Goal: Task Accomplishment & Management: Manage account settings

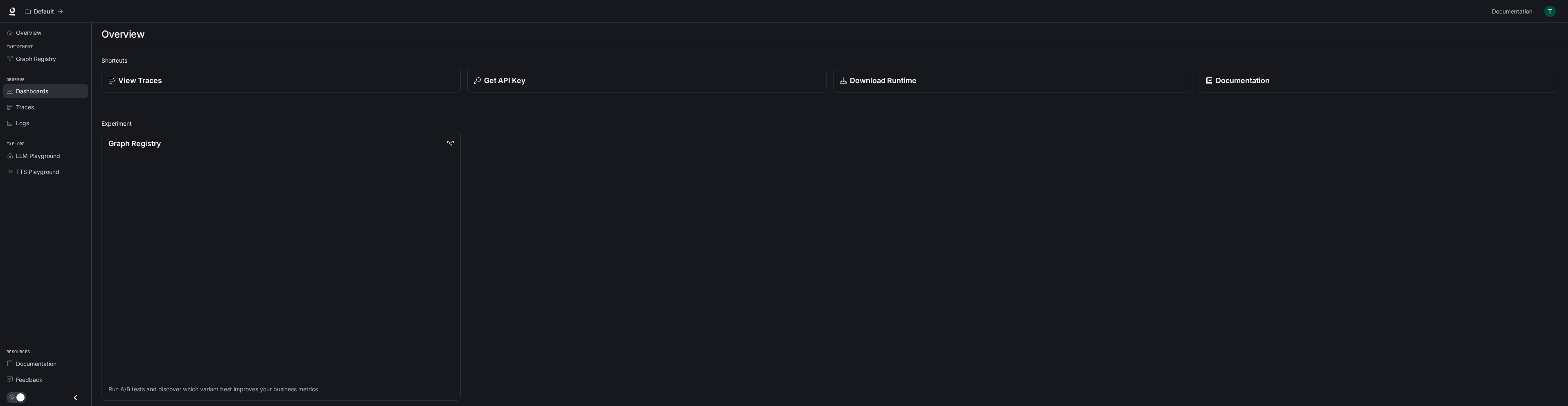
click at [19, 96] on link "Dashboards" at bounding box center [45, 90] width 85 height 14
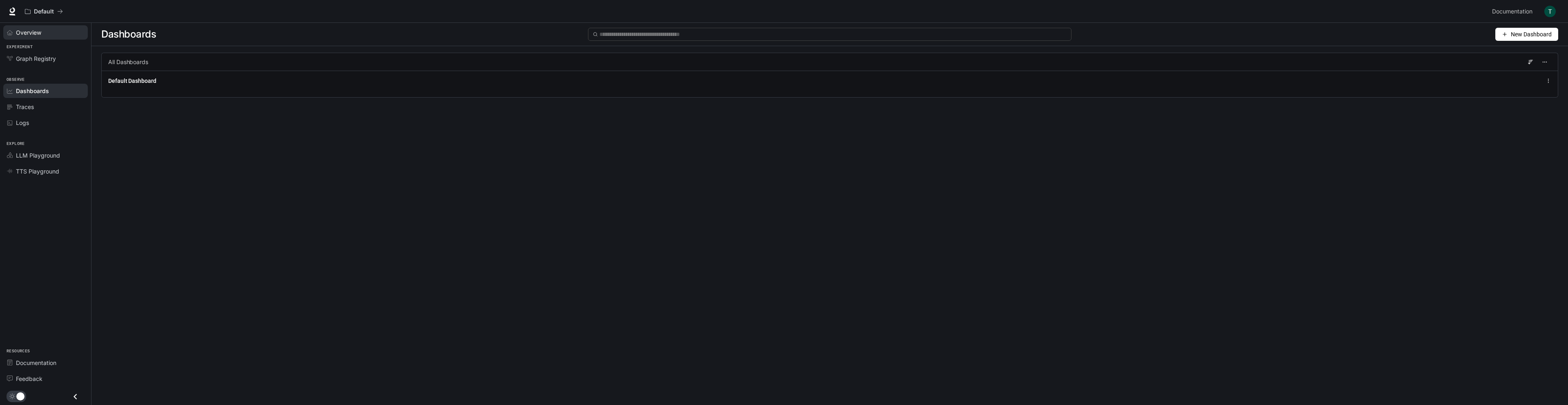
click at [45, 26] on link "Overview" at bounding box center [45, 32] width 84 height 14
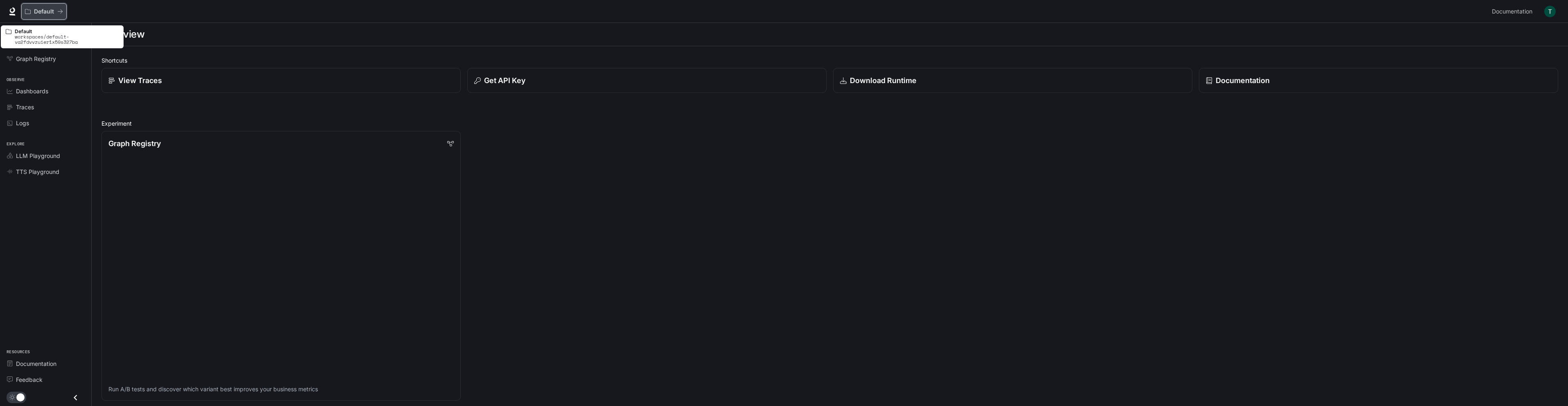
click at [51, 9] on p "Default" at bounding box center [43, 11] width 20 height 7
click at [0, 13] on div "Default Documentation Documentation" at bounding box center [784, 11] width 1568 height 23
click at [12, 11] on icon at bounding box center [12, 11] width 8 height 8
click at [22, 96] on link "Dashboards" at bounding box center [45, 90] width 85 height 14
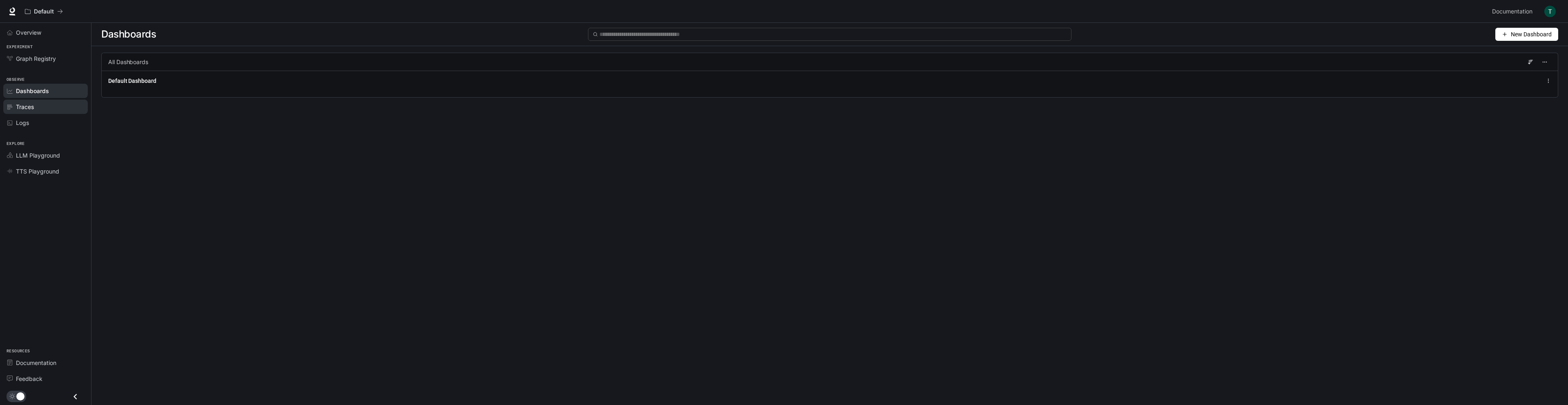
click at [24, 109] on span "Traces" at bounding box center [24, 106] width 18 height 8
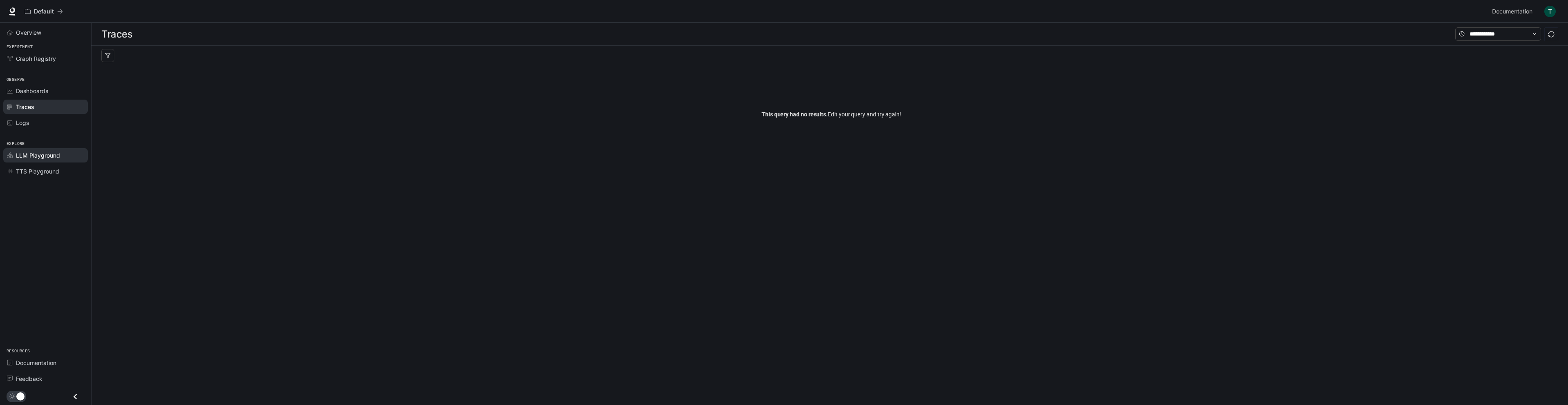
click at [62, 158] on div "LLM Playground" at bounding box center [50, 155] width 68 height 8
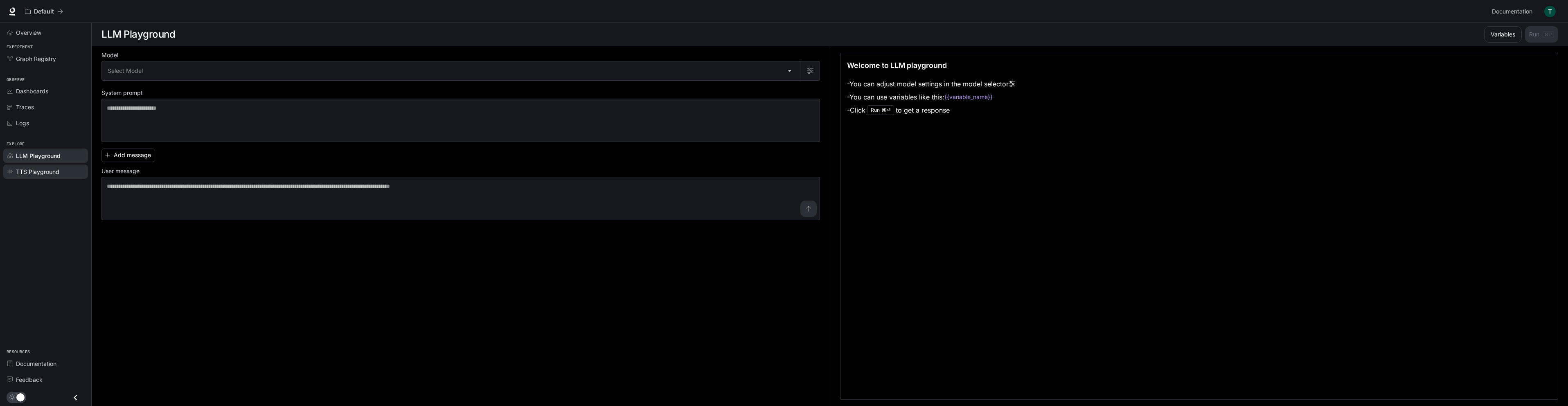
click at [57, 179] on link "TTS Playground" at bounding box center [45, 171] width 85 height 14
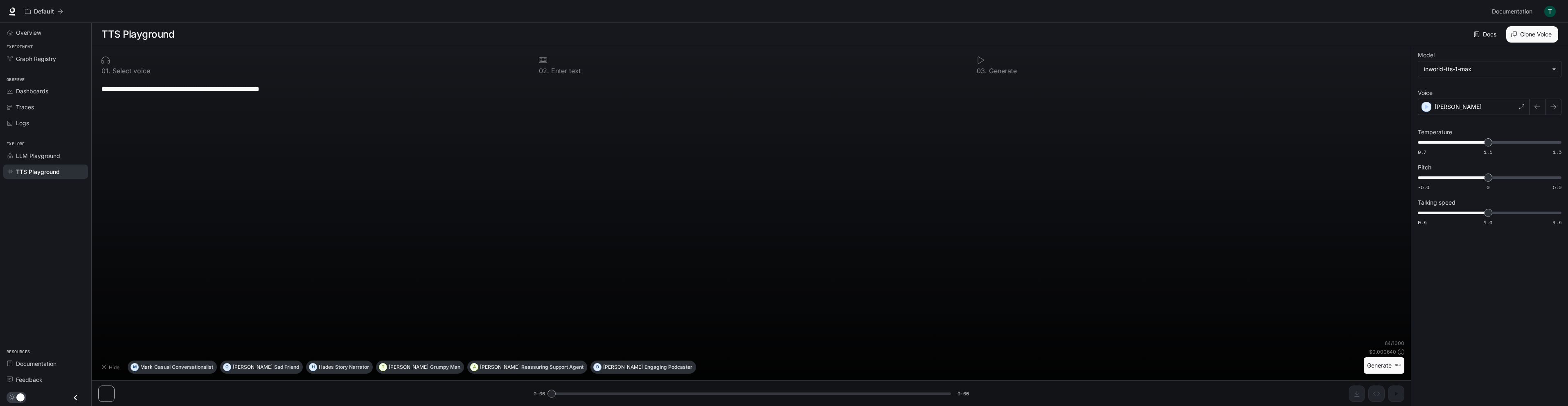
click at [1547, 16] on img "button" at bounding box center [1550, 11] width 11 height 11
click at [1444, 59] on link "Billing" at bounding box center [1493, 61] width 127 height 15
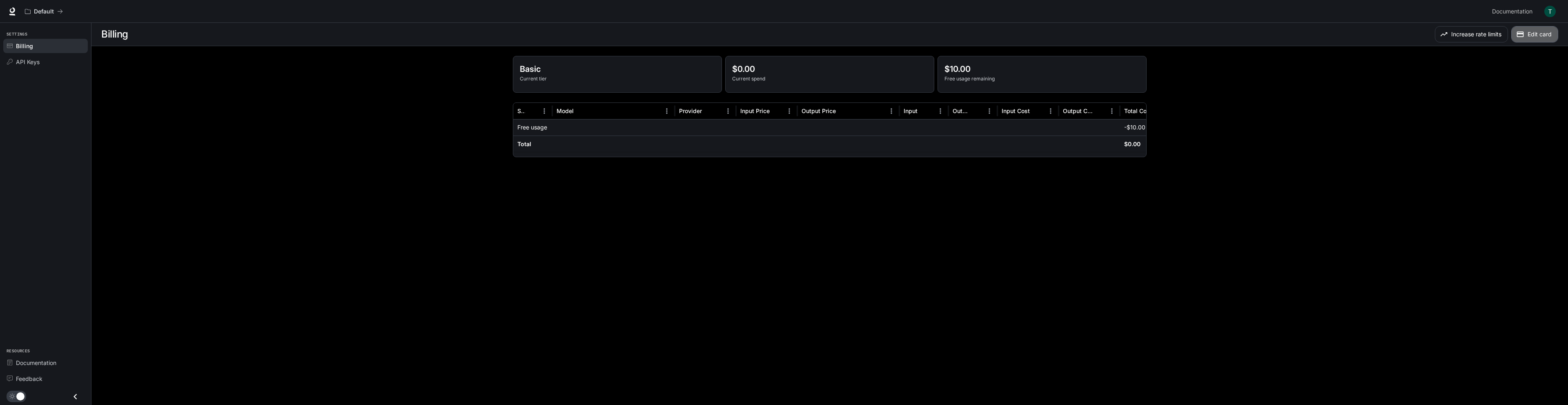
click at [1531, 38] on button "Edit card" at bounding box center [1534, 34] width 47 height 16
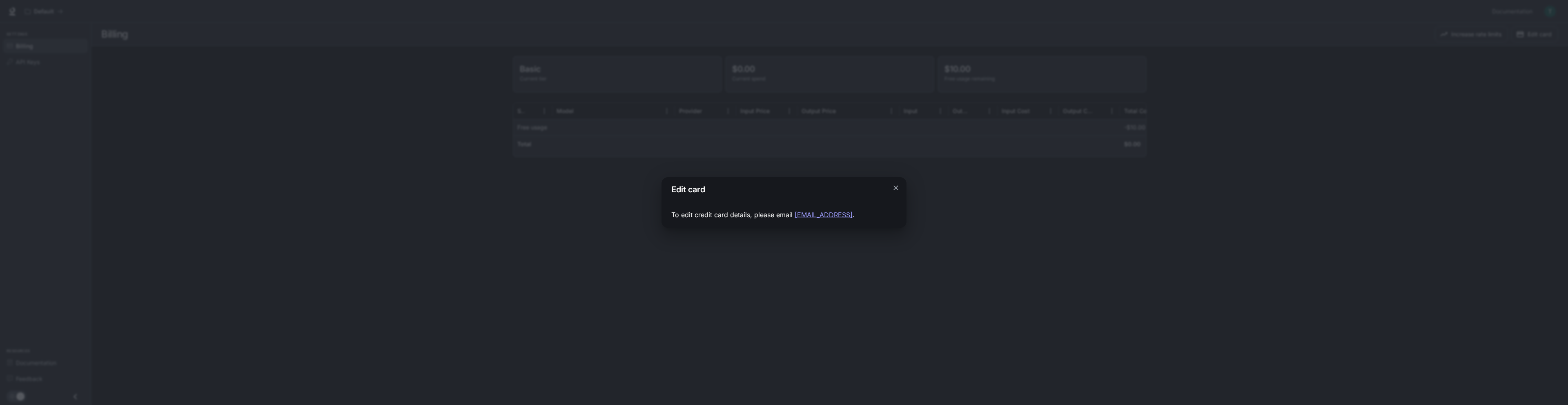
click at [1513, 44] on div "Edit card To edit credit card details, please email support-billing@inworld.ai ." at bounding box center [784, 202] width 1568 height 405
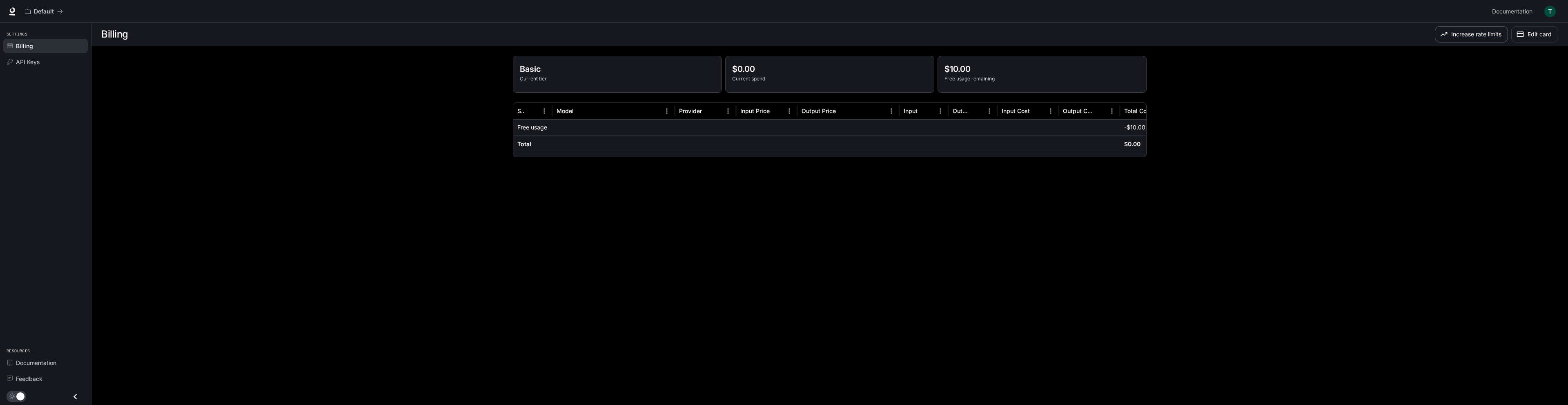
click at [1472, 36] on button "Increase rate limits" at bounding box center [1471, 34] width 73 height 16
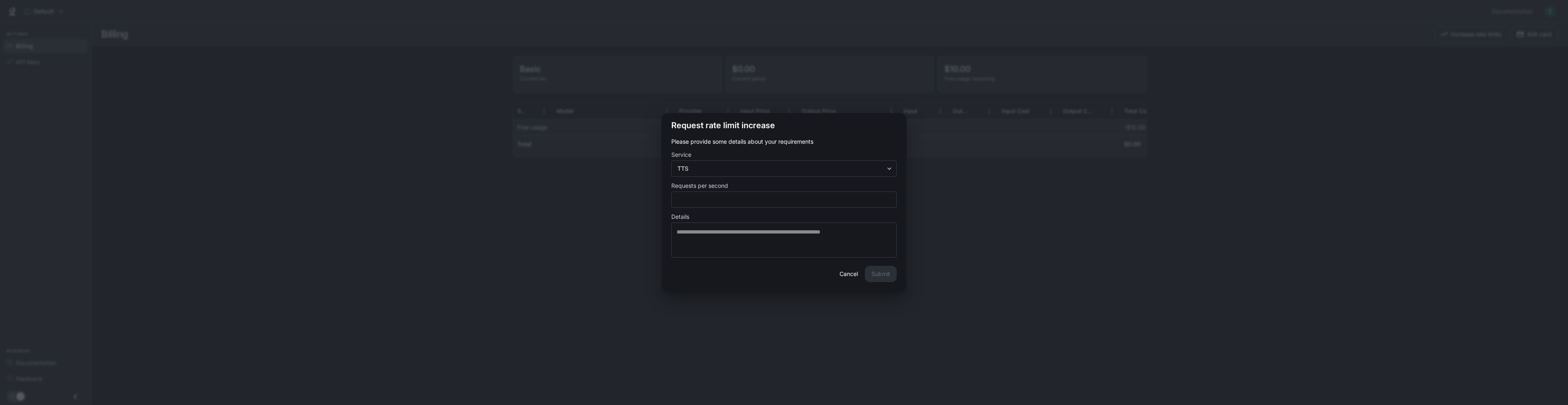
click at [723, 211] on form "**********" at bounding box center [784, 198] width 225 height 120
click at [723, 205] on div "* ​" at bounding box center [784, 199] width 225 height 16
type input "***"
click at [759, 171] on body "**********" at bounding box center [784, 202] width 1568 height 405
click at [968, 375] on div at bounding box center [784, 202] width 1568 height 405
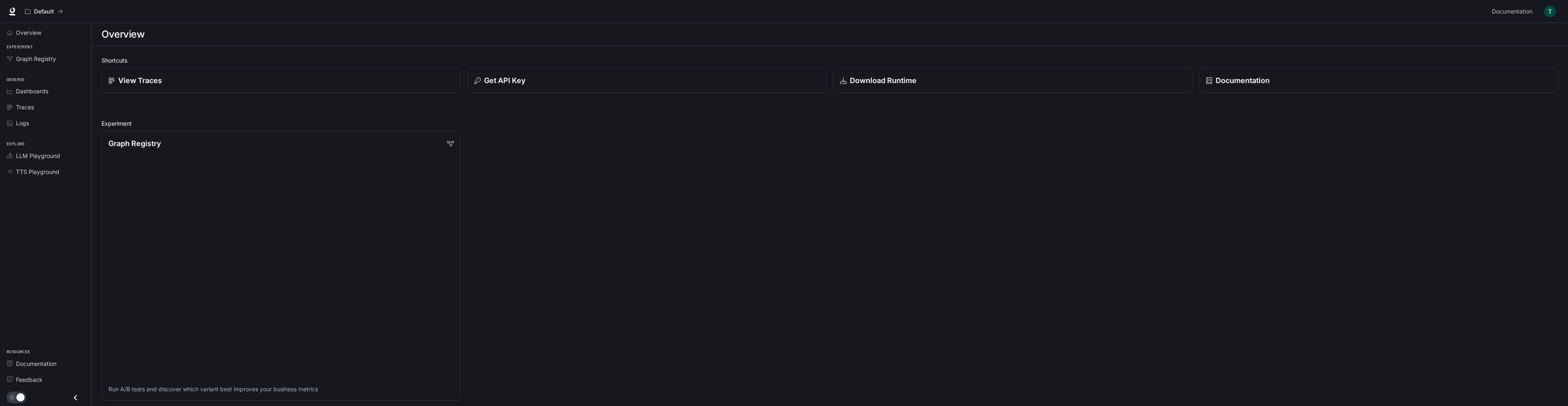
click at [1551, 9] on img "button" at bounding box center [1550, 11] width 11 height 11
click at [1445, 141] on span "Sign out" at bounding box center [1497, 143] width 107 height 8
